Goal: Task Accomplishment & Management: Use online tool/utility

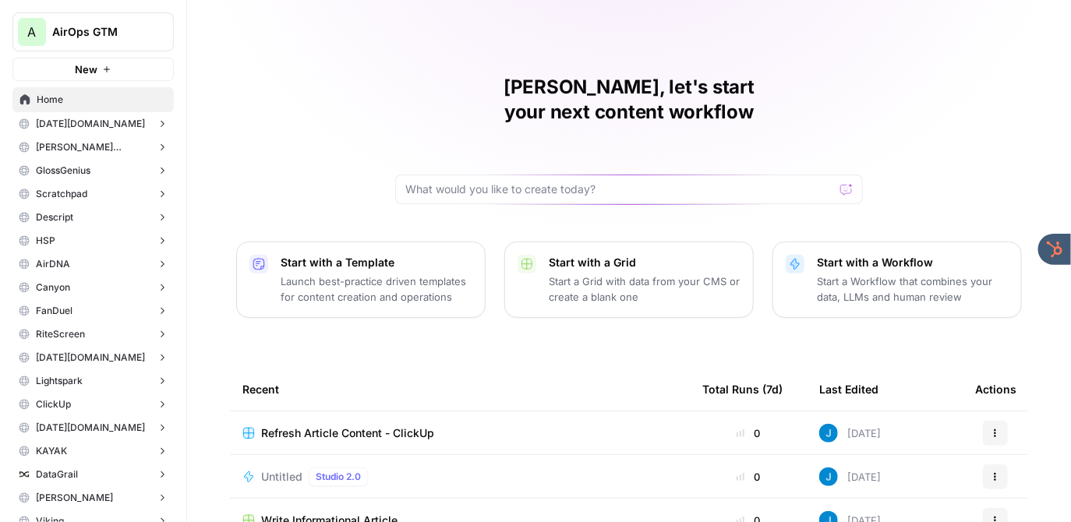
click at [363, 83] on div "Jordan, let's start your next content workflow Start with a Template Launch bes…" at bounding box center [629, 371] width 884 height 742
click at [77, 29] on span "AirOps GTM" at bounding box center [99, 32] width 94 height 16
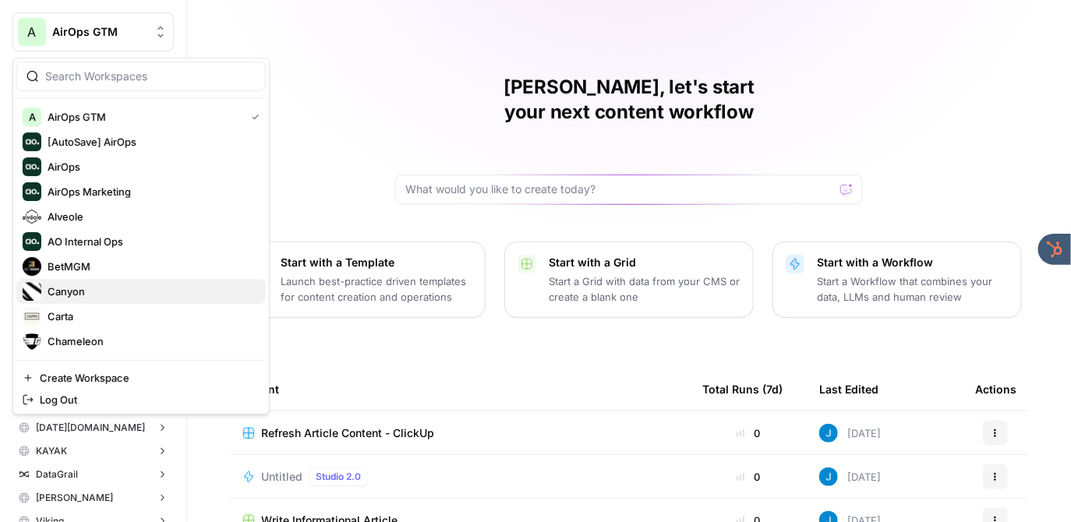
scroll to position [549, 0]
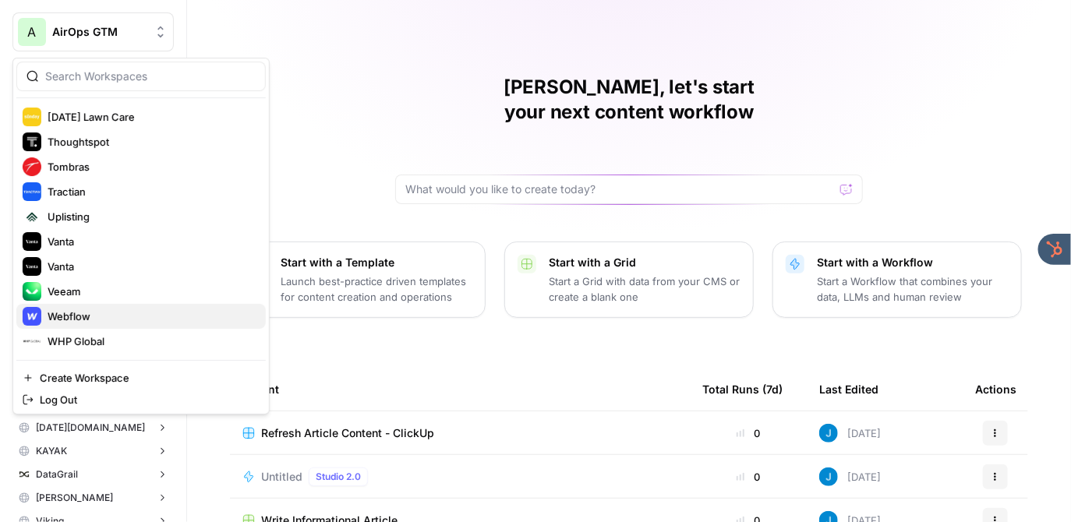
click at [80, 313] on span "Webflow" at bounding box center [151, 317] width 206 height 16
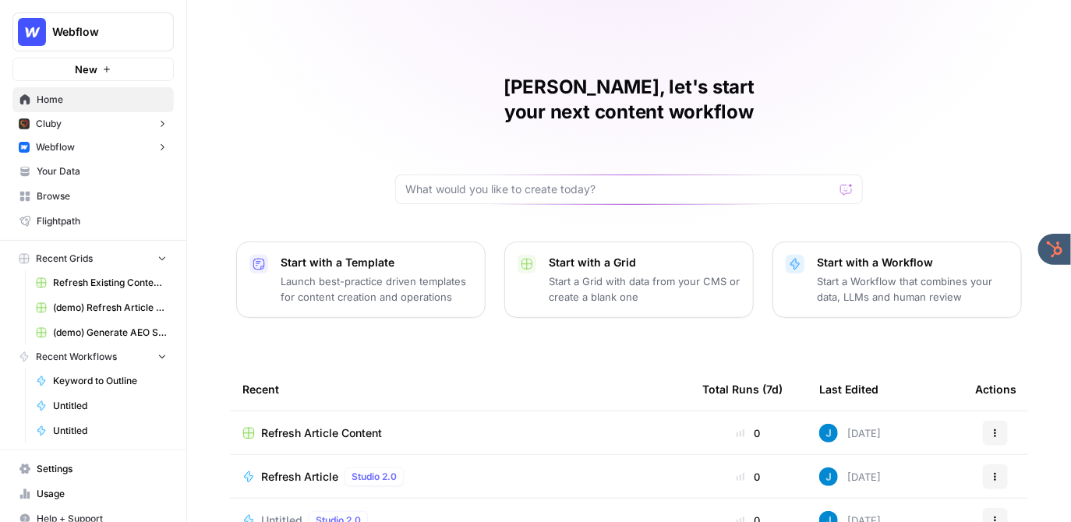
click at [112, 168] on span "Your Data" at bounding box center [102, 172] width 130 height 14
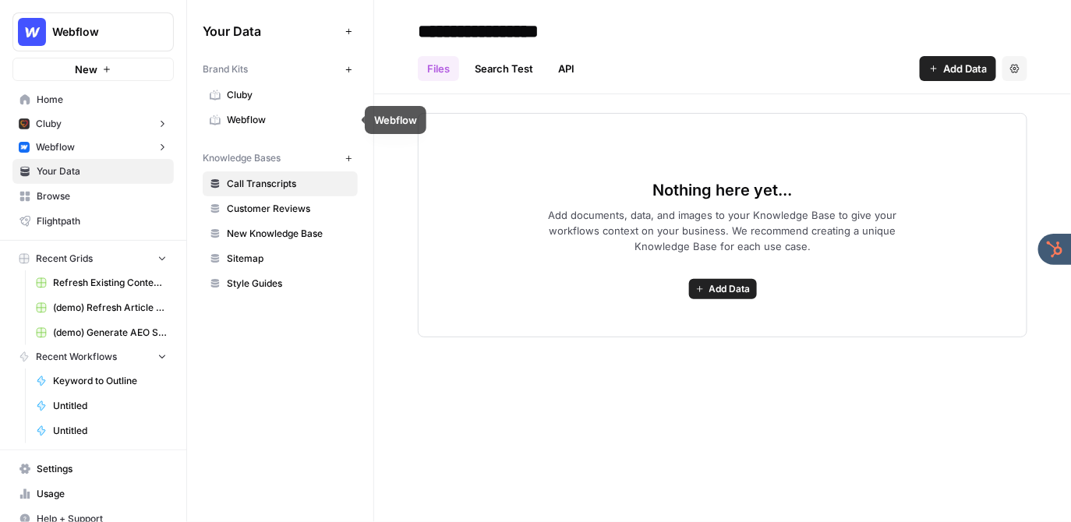
click at [288, 116] on span "Webflow" at bounding box center [289, 120] width 124 height 14
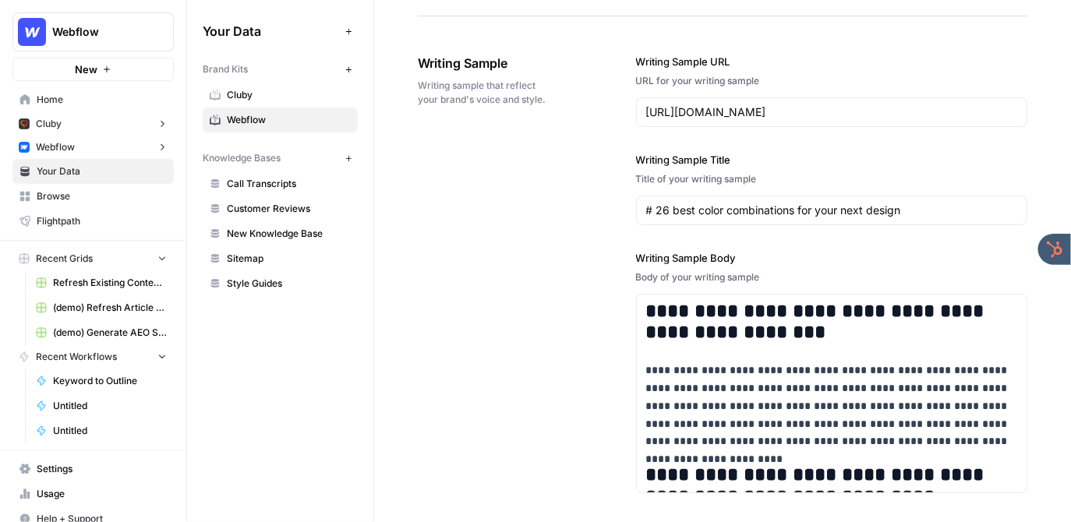
scroll to position [1840, 0]
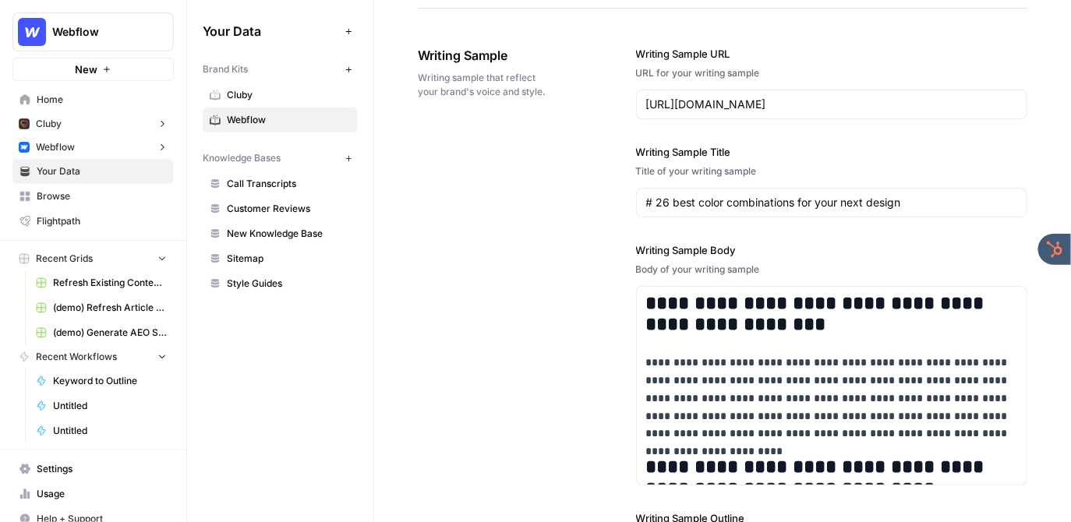
click at [102, 95] on span "Home" at bounding box center [102, 100] width 130 height 14
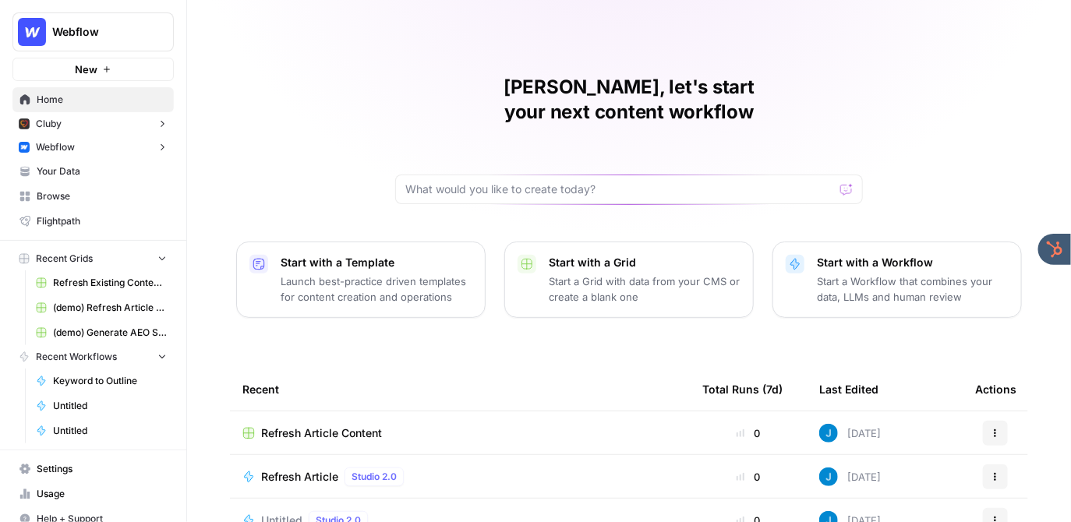
click at [84, 150] on button "Webflow" at bounding box center [92, 147] width 161 height 23
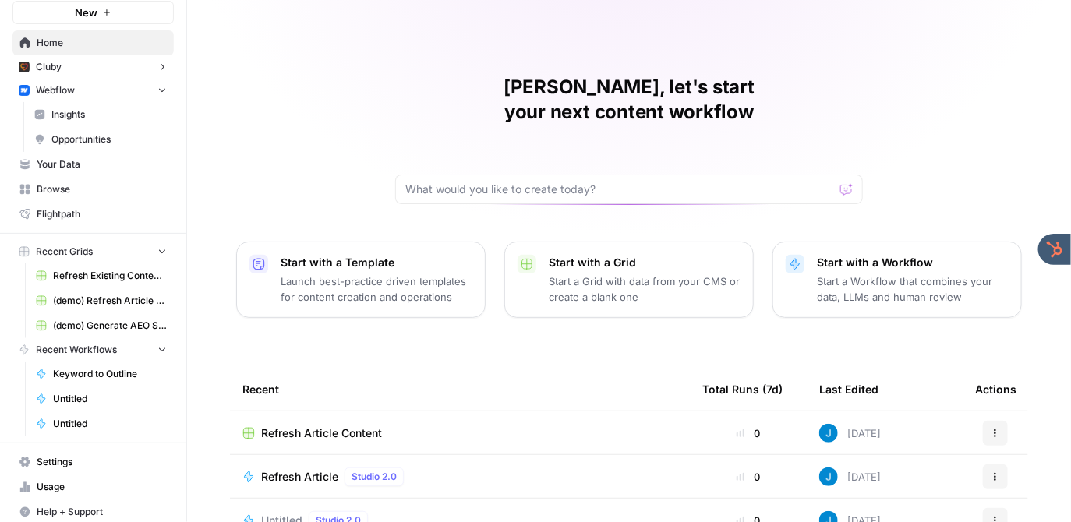
scroll to position [63, 0]
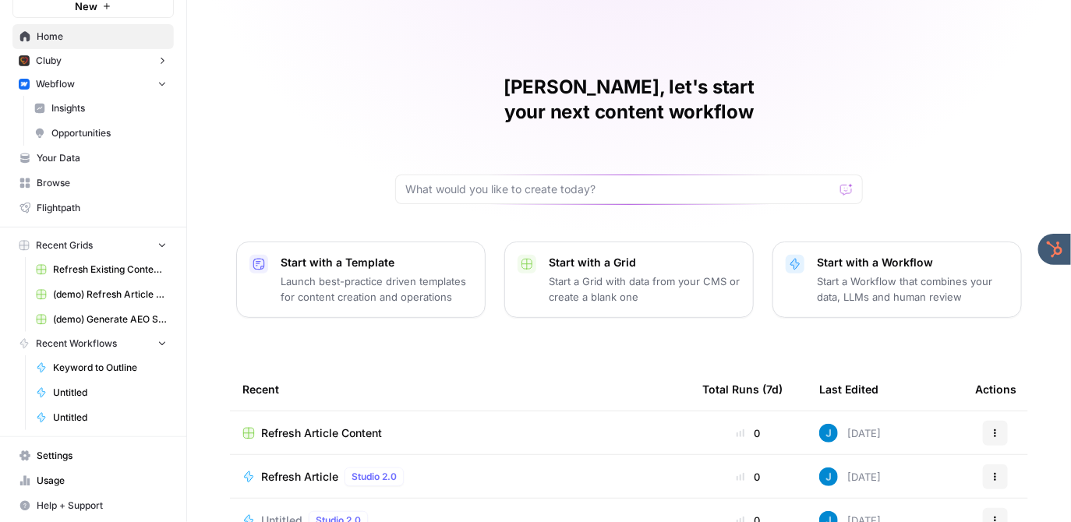
click at [87, 182] on span "Browse" at bounding box center [102, 183] width 130 height 14
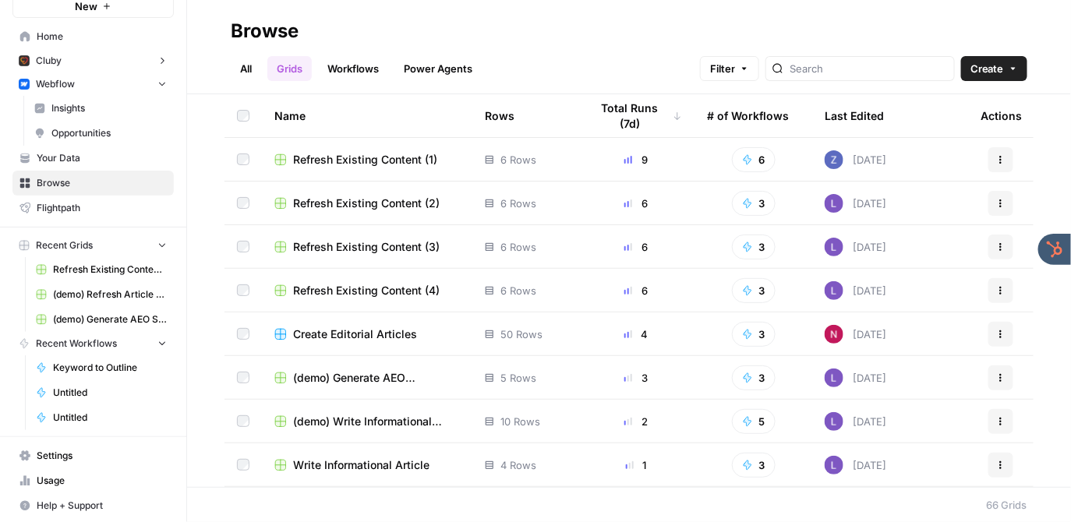
click at [358, 336] on span "Create Editorial Articles" at bounding box center [355, 335] width 124 height 16
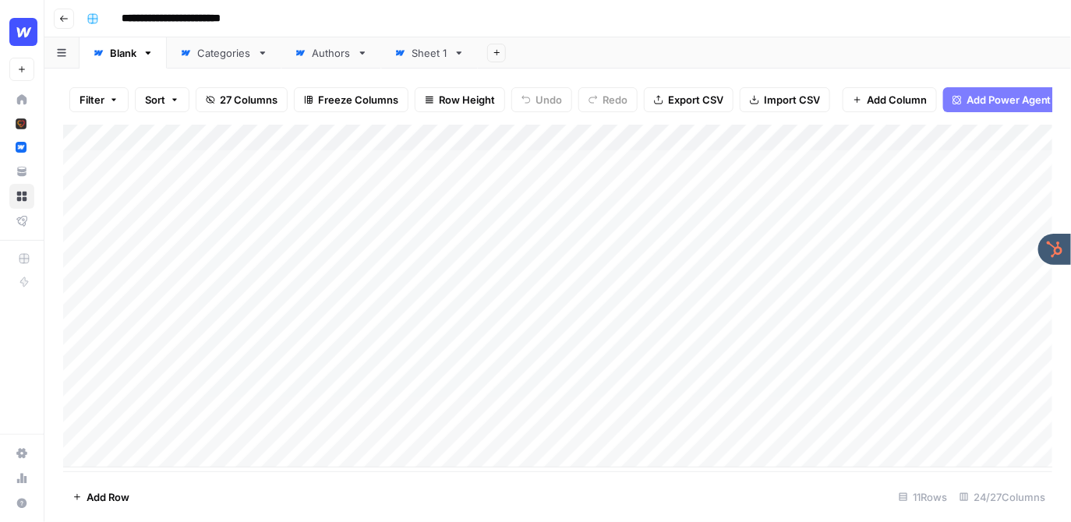
click at [636, 138] on div "Add Column" at bounding box center [558, 296] width 990 height 343
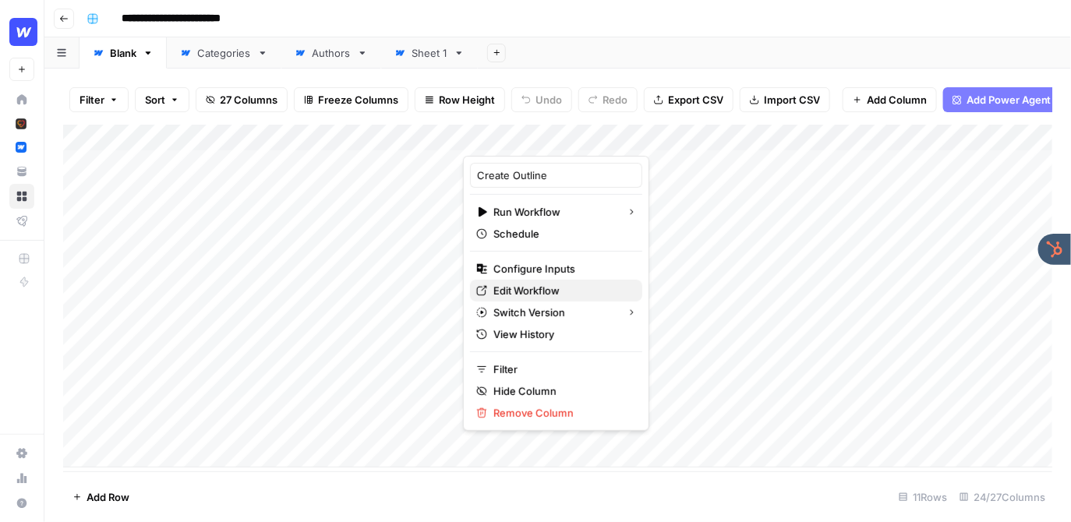
click at [520, 292] on span "Edit Workflow" at bounding box center [562, 291] width 136 height 16
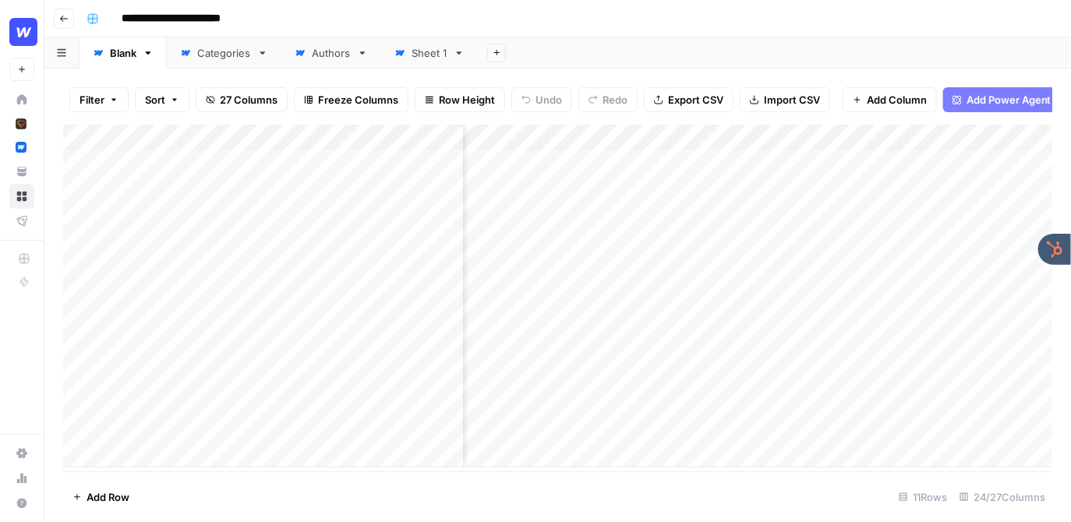
scroll to position [0, 687]
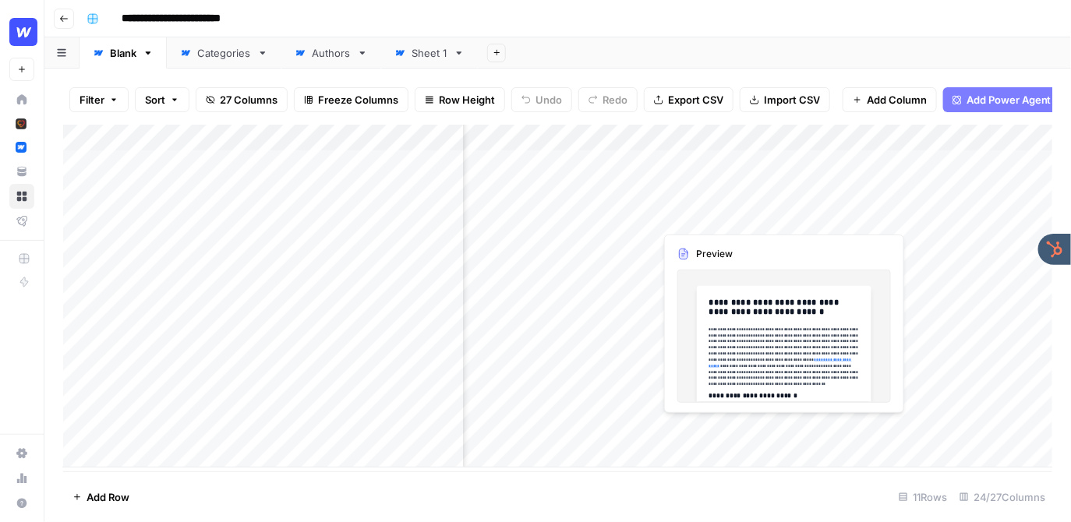
click at [709, 211] on div "Add Column" at bounding box center [558, 296] width 990 height 343
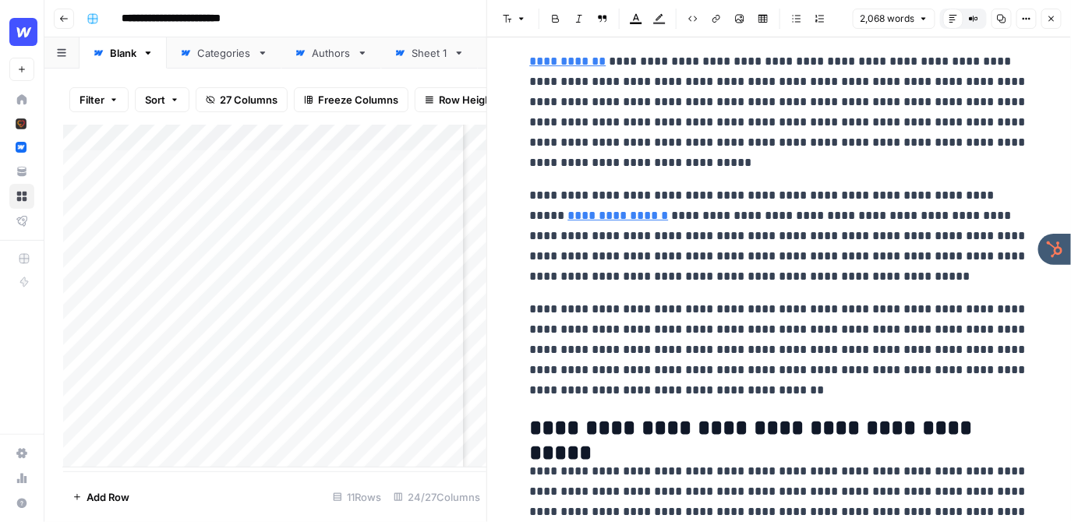
scroll to position [535, 0]
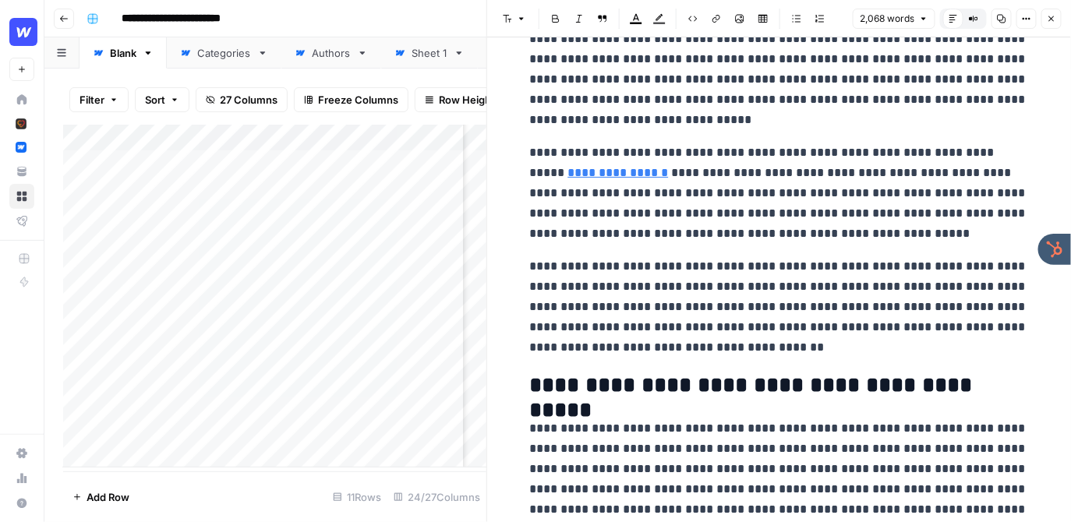
click at [1049, 17] on icon "button" at bounding box center [1051, 18] width 9 height 9
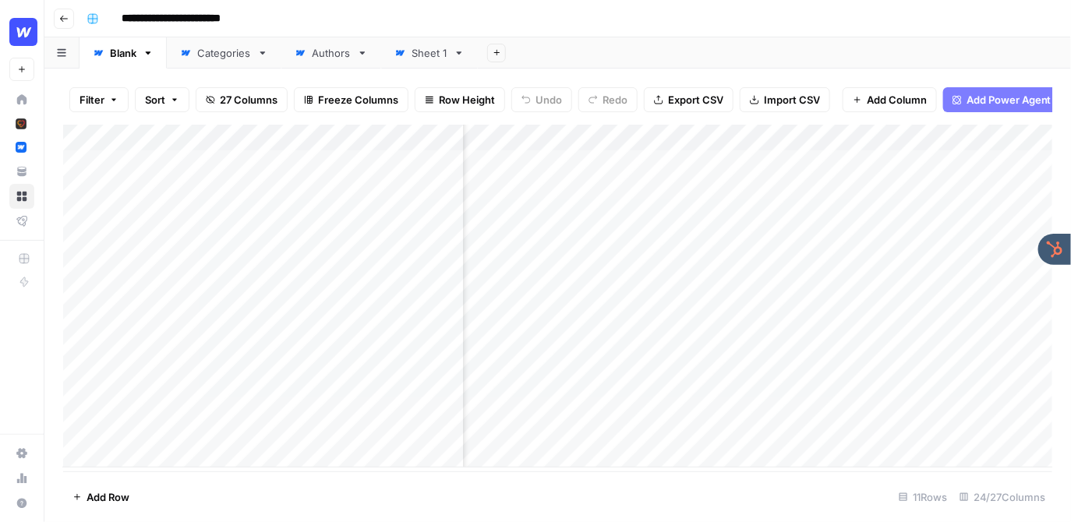
scroll to position [0, 455]
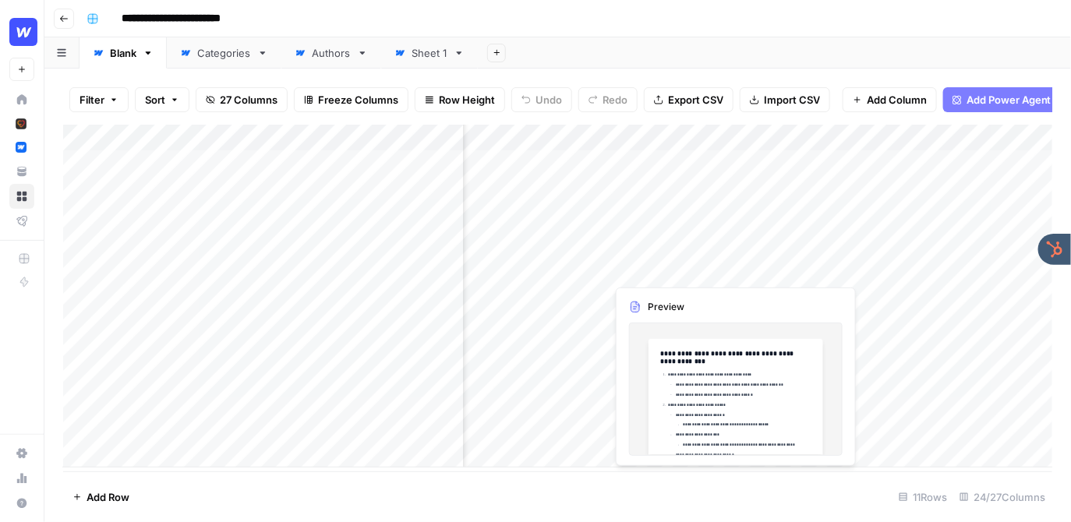
click at [651, 260] on div "Add Column" at bounding box center [558, 296] width 990 height 343
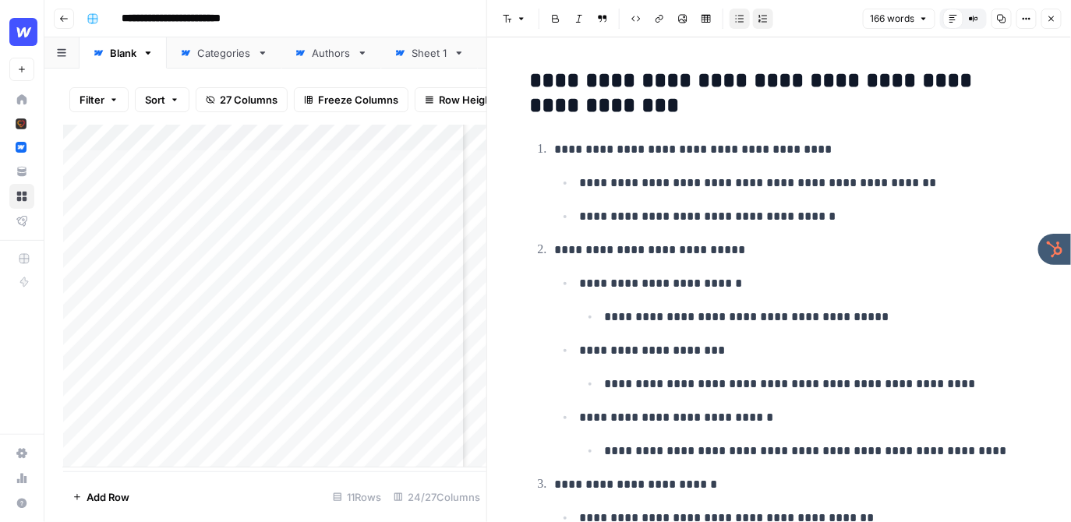
click at [1052, 17] on icon "button" at bounding box center [1051, 18] width 9 height 9
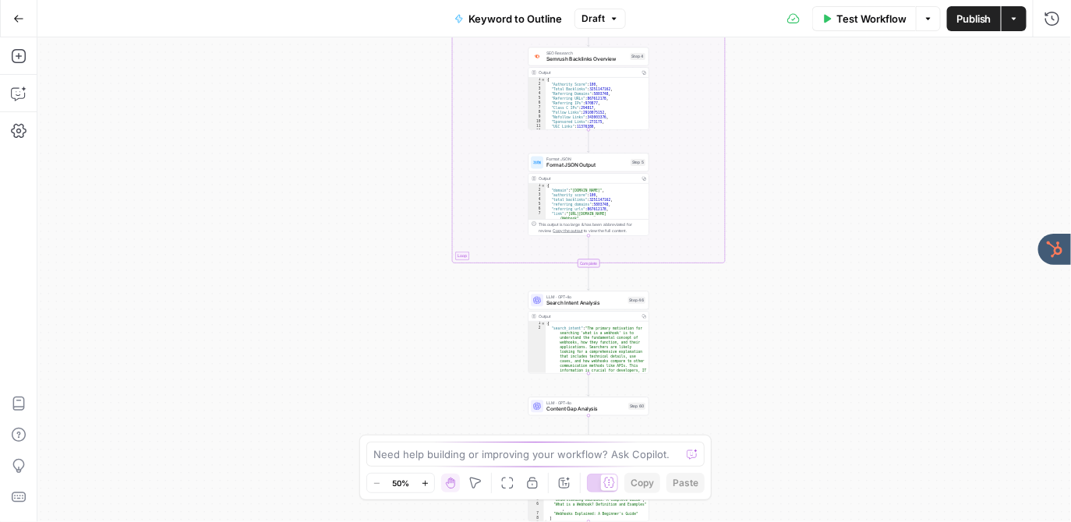
click at [376, 193] on div "true false Workflow Set Inputs Inputs LLM · GPT-4o Search Query Step 40 Output …" at bounding box center [554, 279] width 1034 height 485
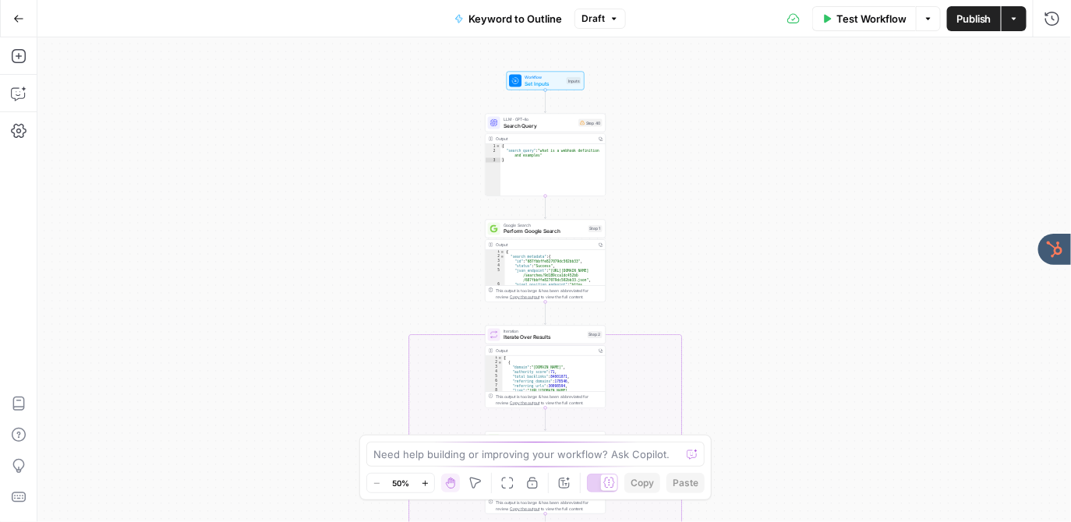
click at [468, 142] on div "true false Workflow Set Inputs Inputs LLM · GPT-4o Search Query Step 40 Output …" at bounding box center [554, 279] width 1034 height 485
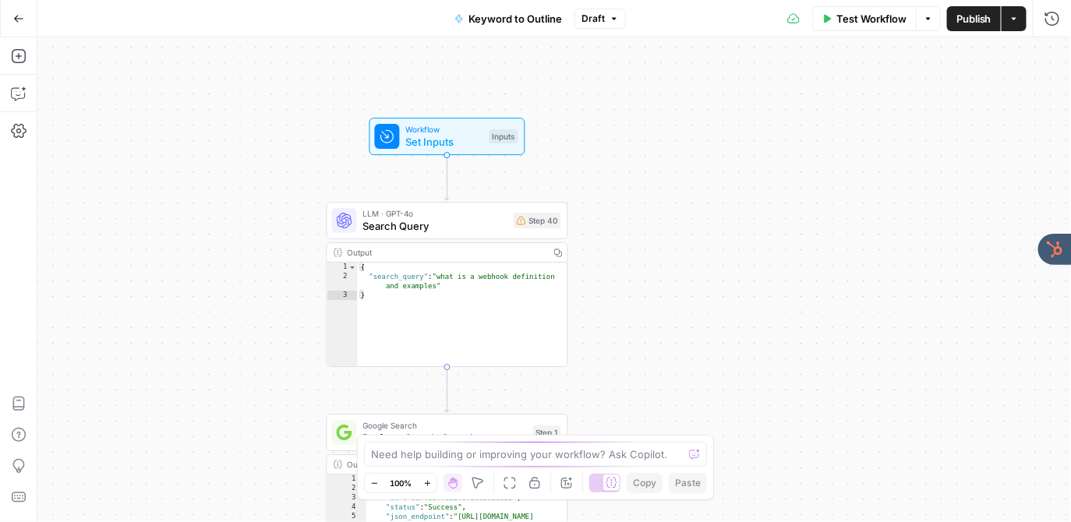
drag, startPoint x: 468, startPoint y: 142, endPoint x: 290, endPoint y: 251, distance: 208.6
click at [290, 251] on div "true false Workflow Set Inputs Inputs LLM · GPT-4o Search Query Step 40 Output …" at bounding box center [554, 279] width 1034 height 485
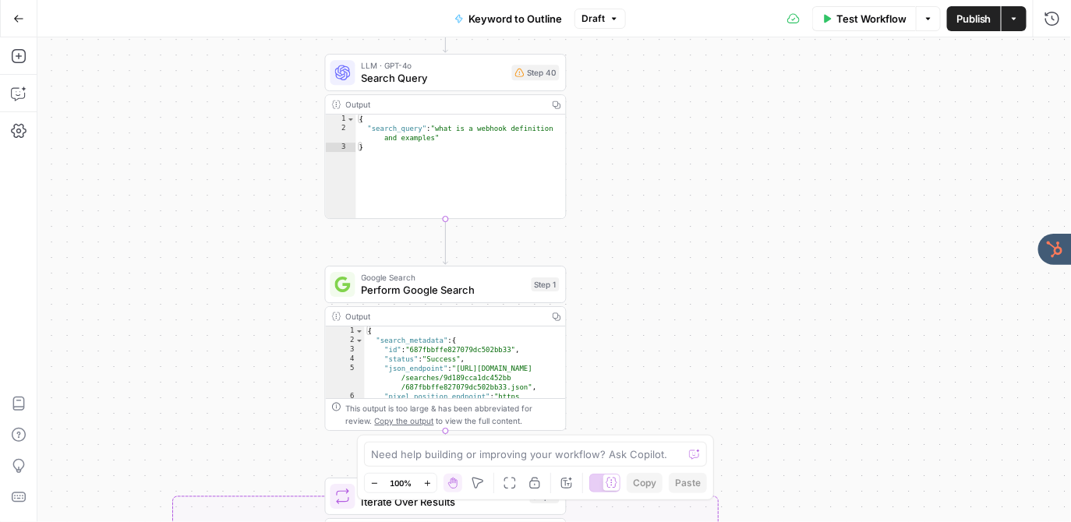
drag, startPoint x: 211, startPoint y: 339, endPoint x: 213, endPoint y: 201, distance: 138.0
click at [213, 201] on div "true false Workflow Set Inputs Inputs LLM · GPT-4o Search Query Step 40 Output …" at bounding box center [554, 279] width 1034 height 485
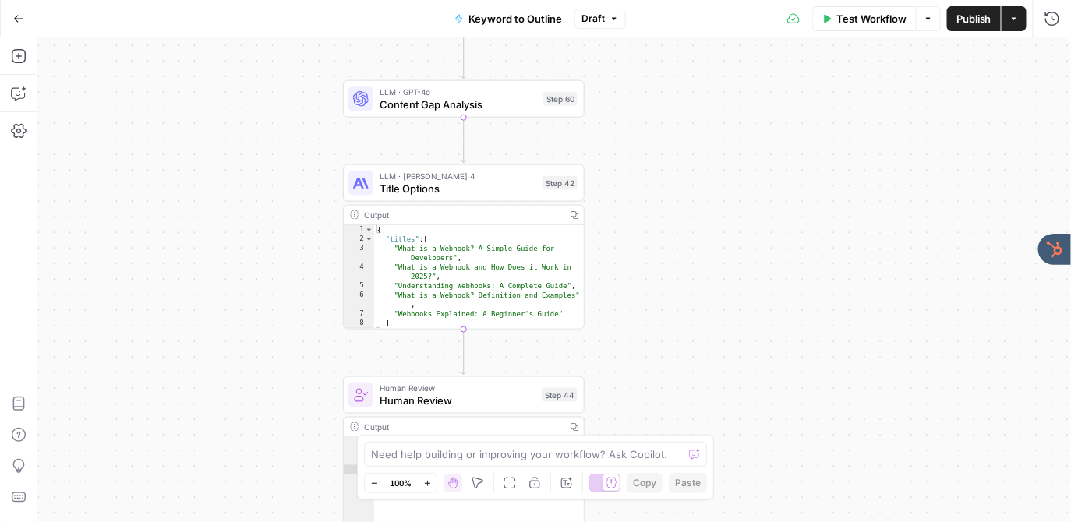
click at [386, 182] on span "Title Options" at bounding box center [458, 189] width 157 height 16
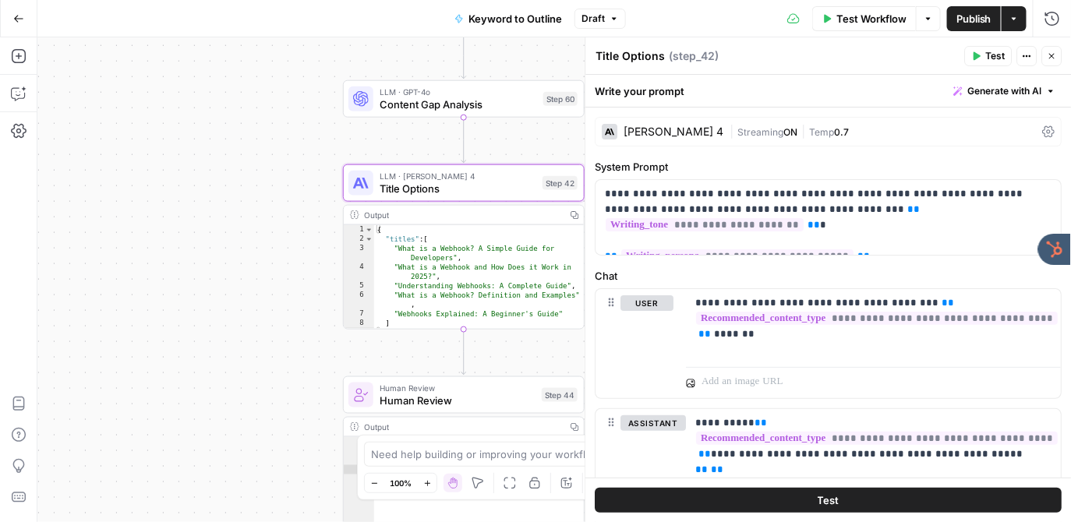
click at [653, 129] on div "Claude Sonnet 4" at bounding box center [674, 131] width 100 height 11
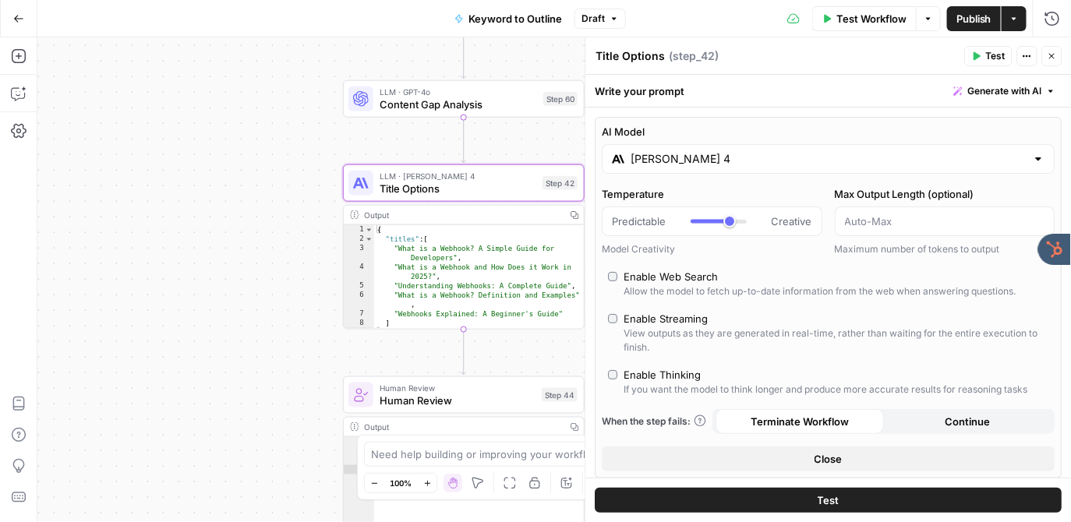
click at [672, 161] on input "Claude Sonnet 4" at bounding box center [829, 159] width 395 height 16
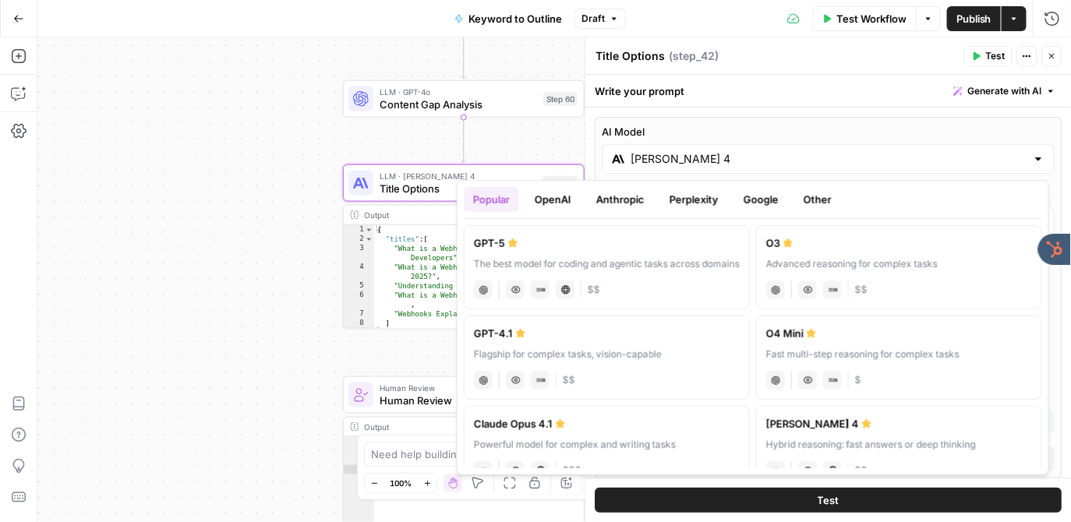
click at [625, 197] on button "Anthropic" at bounding box center [620, 199] width 67 height 25
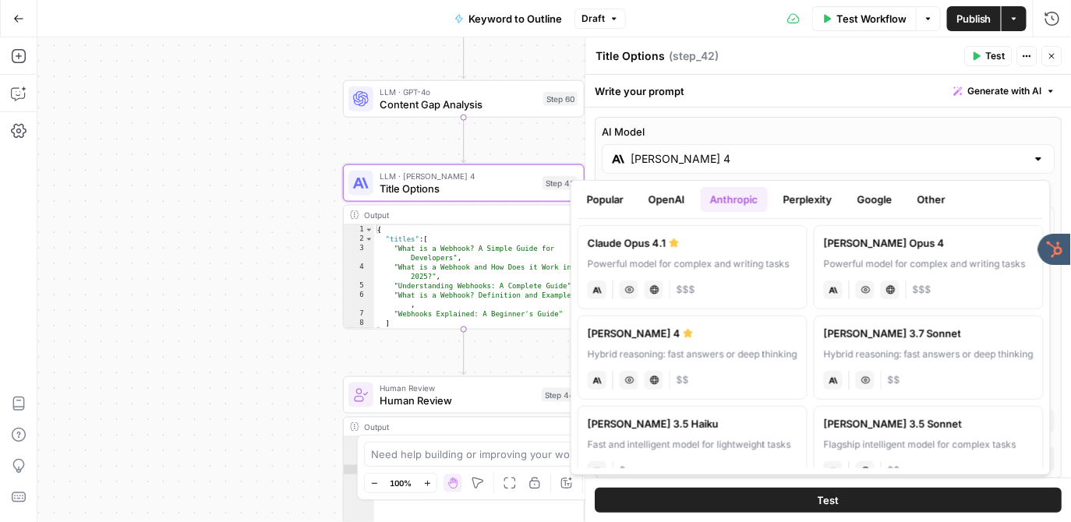
click at [662, 203] on button "OpenAI" at bounding box center [666, 199] width 55 height 25
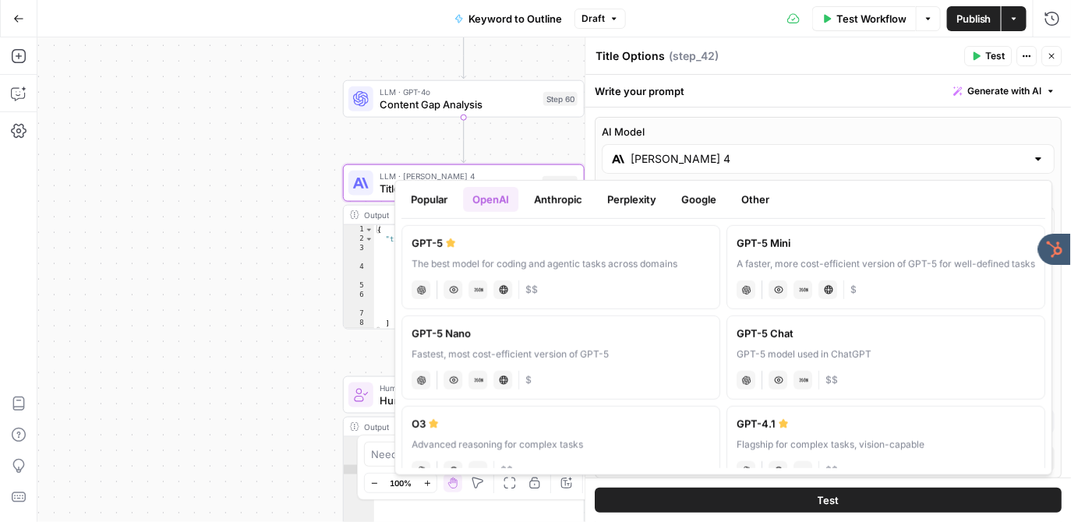
click at [624, 197] on button "Perplexity" at bounding box center [632, 199] width 68 height 25
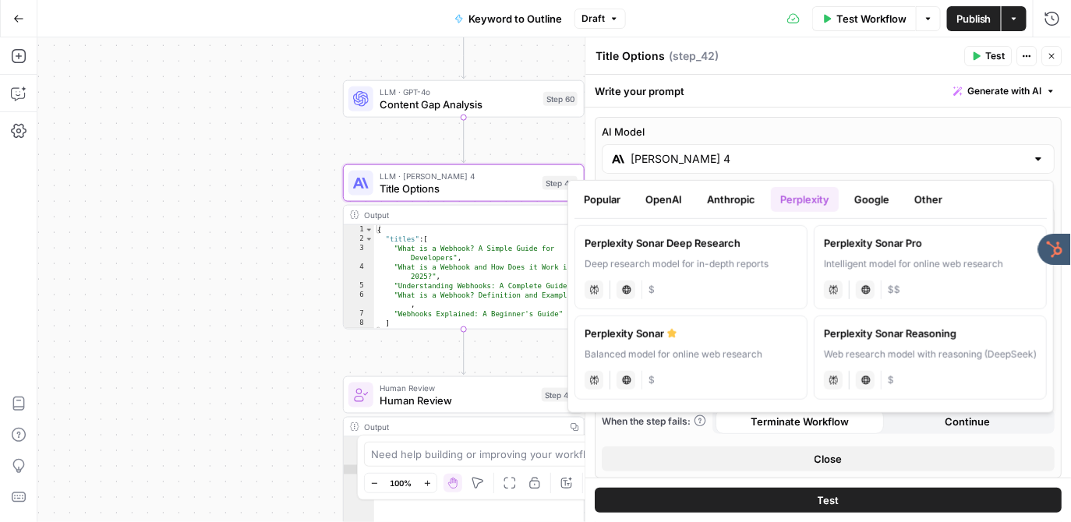
click at [1046, 58] on button "Close" at bounding box center [1052, 56] width 20 height 20
